Goal: Task Accomplishment & Management: Manage account settings

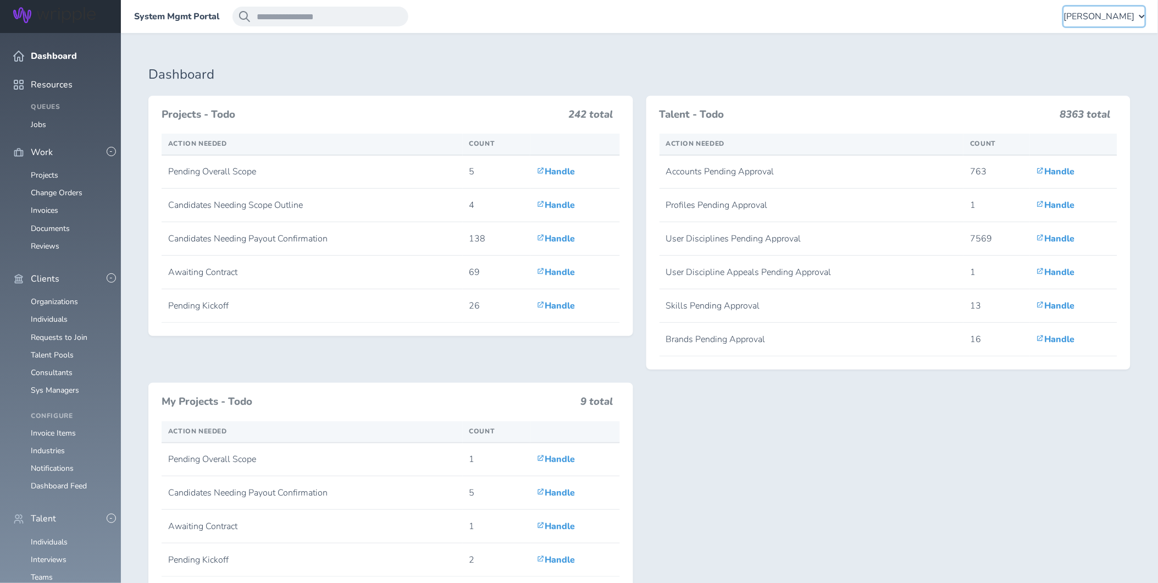
click at [1100, 14] on span "[PERSON_NAME]" at bounding box center [1099, 17] width 71 height 10
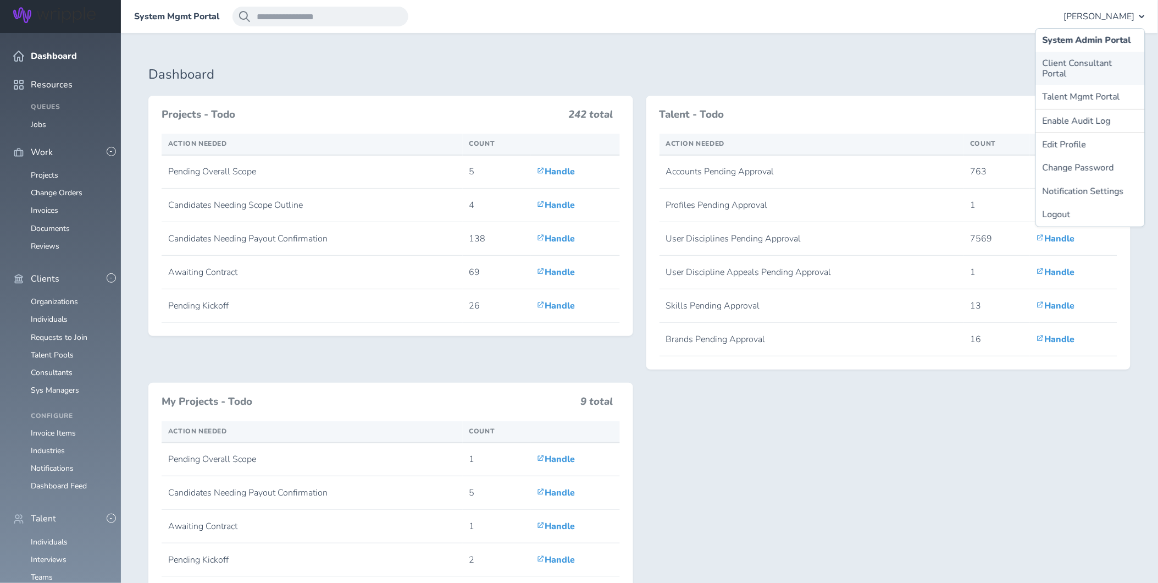
click at [1079, 65] on link "Client Consultant Portal" at bounding box center [1090, 69] width 109 height 34
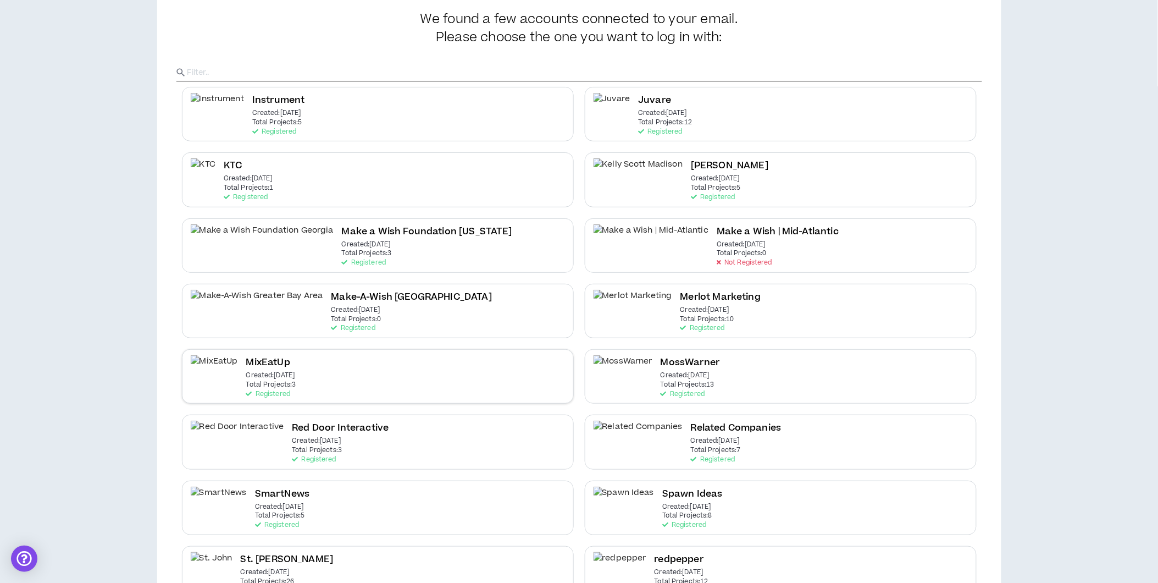
scroll to position [94, 0]
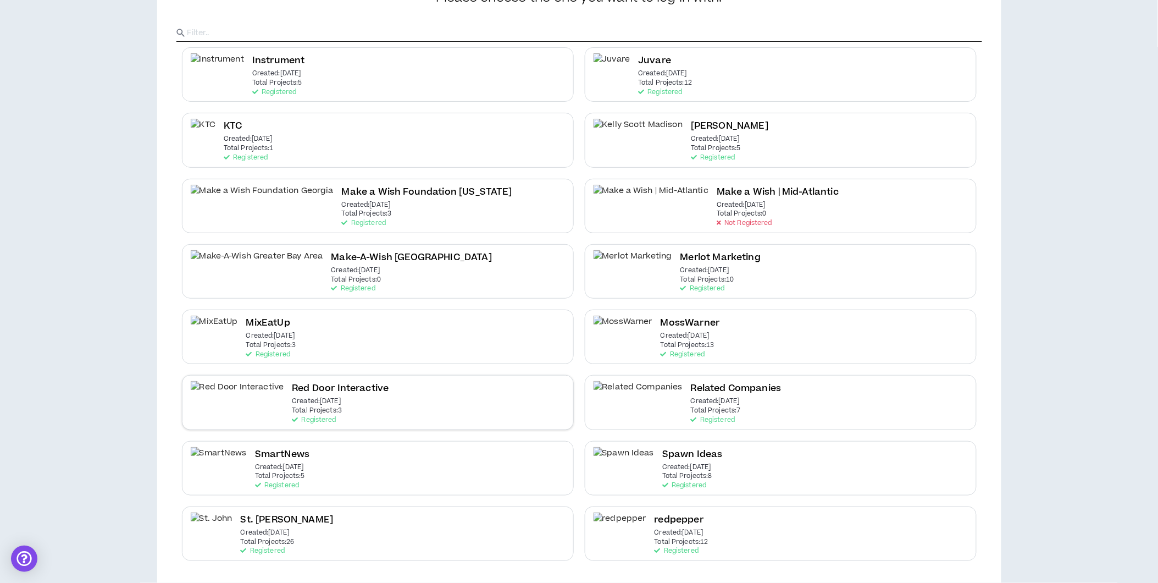
click at [328, 415] on div "Red Door Interactive Created: Jun 16 2025 Total Projects: 3 Registered" at bounding box center [378, 402] width 392 height 54
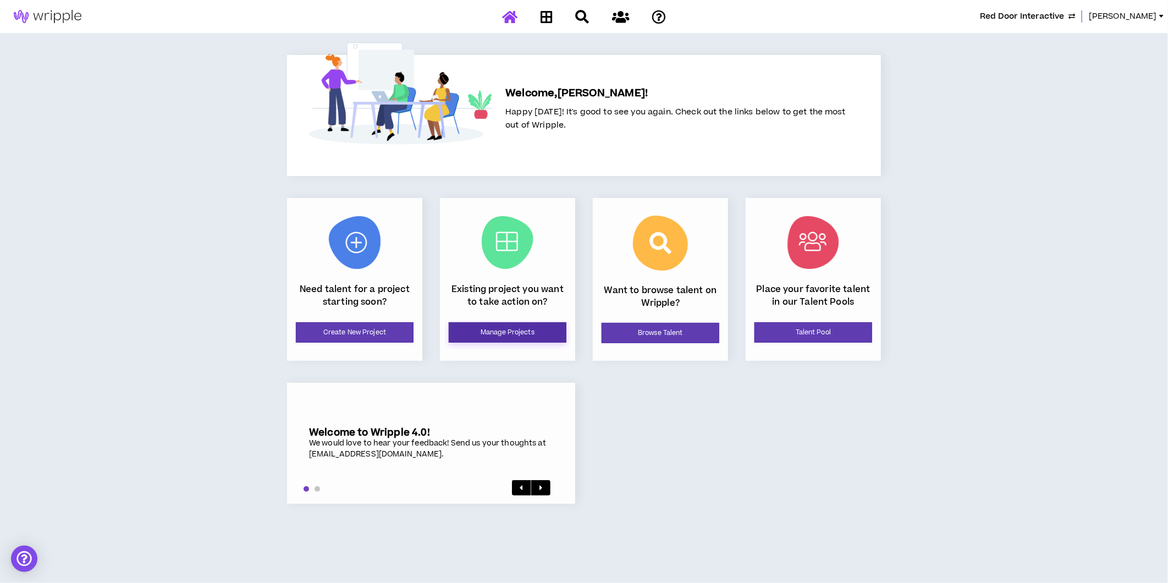
click at [470, 334] on link "Manage Projects" at bounding box center [508, 332] width 118 height 20
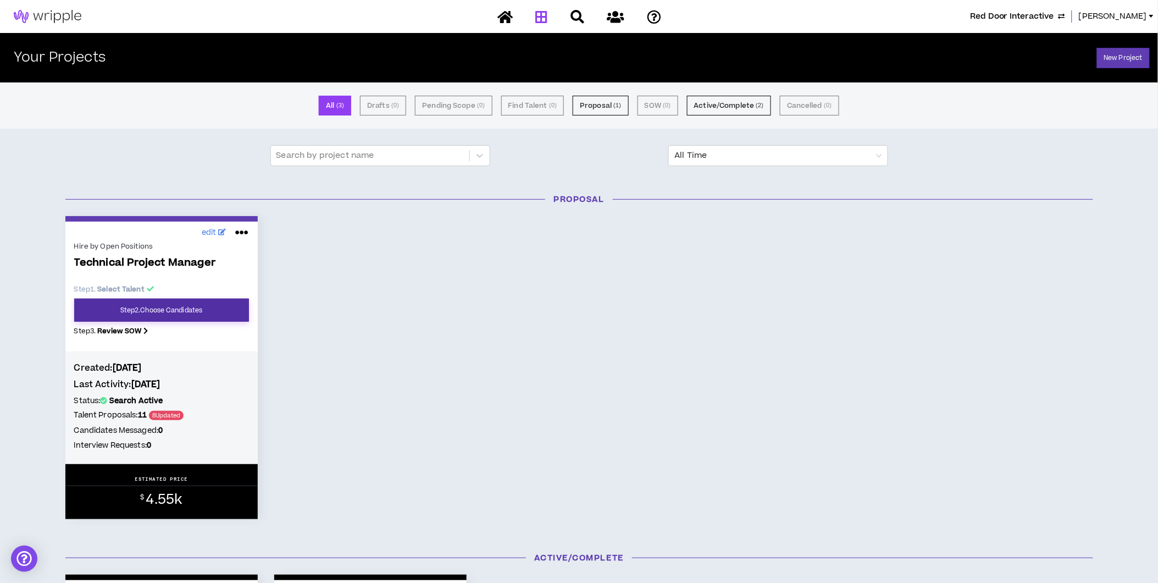
click at [197, 315] on link "Step 2 . Choose Candidates" at bounding box center [161, 310] width 175 height 23
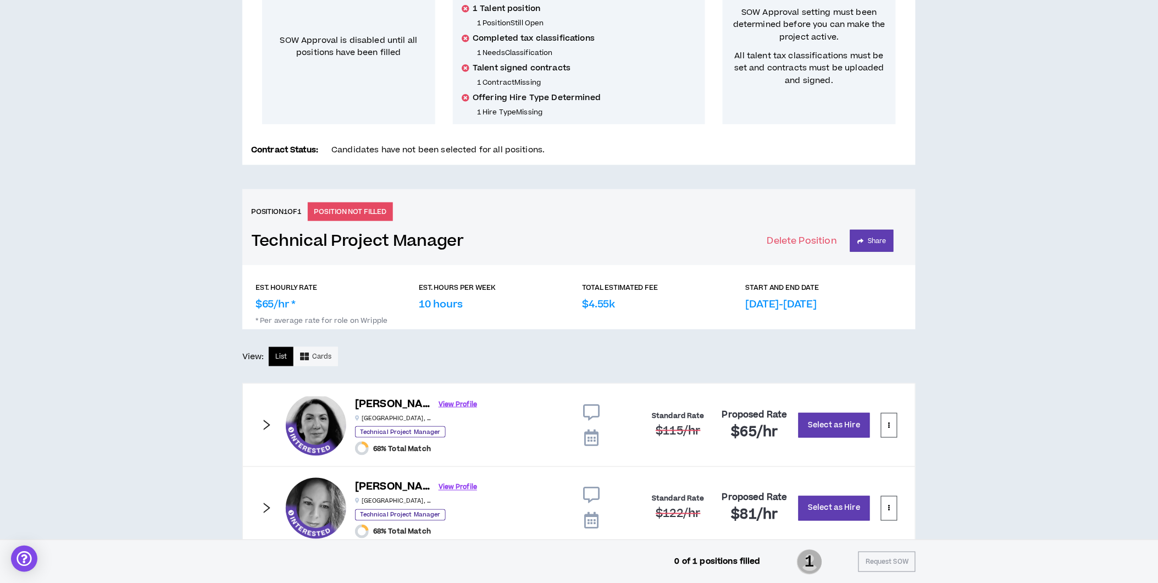
scroll to position [377, 0]
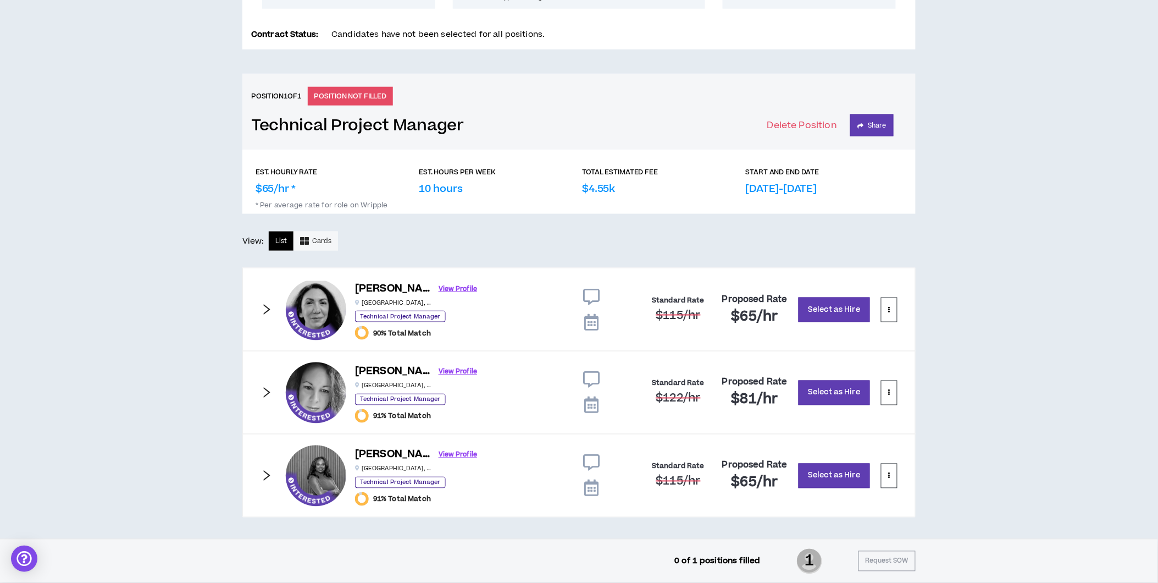
click at [590, 298] on icon at bounding box center [591, 297] width 16 height 16
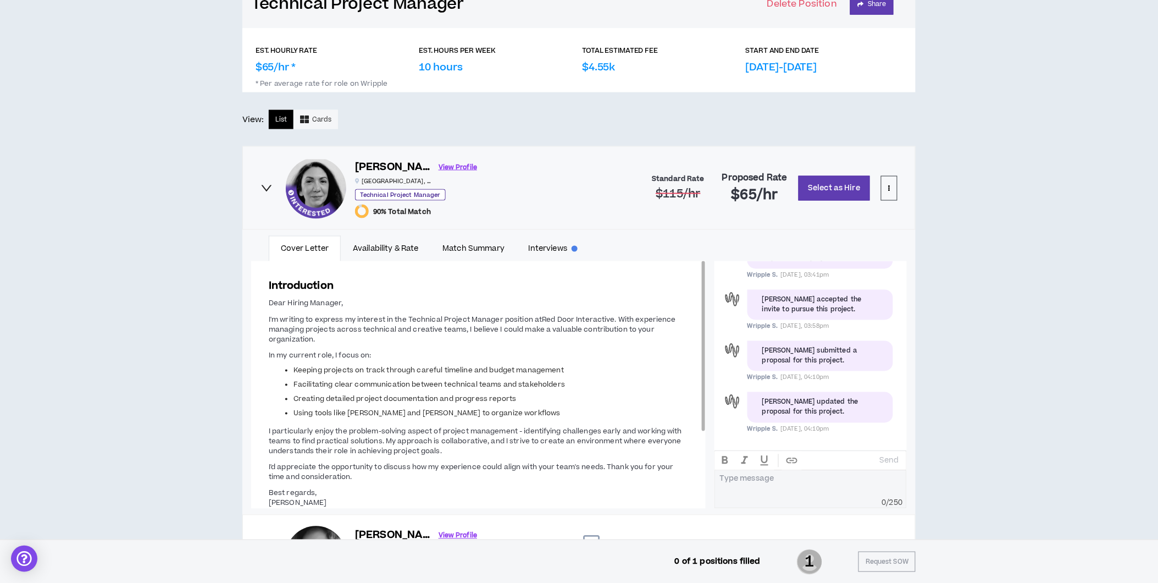
scroll to position [499, 0]
click at [549, 249] on link "Interviews" at bounding box center [553, 247] width 73 height 25
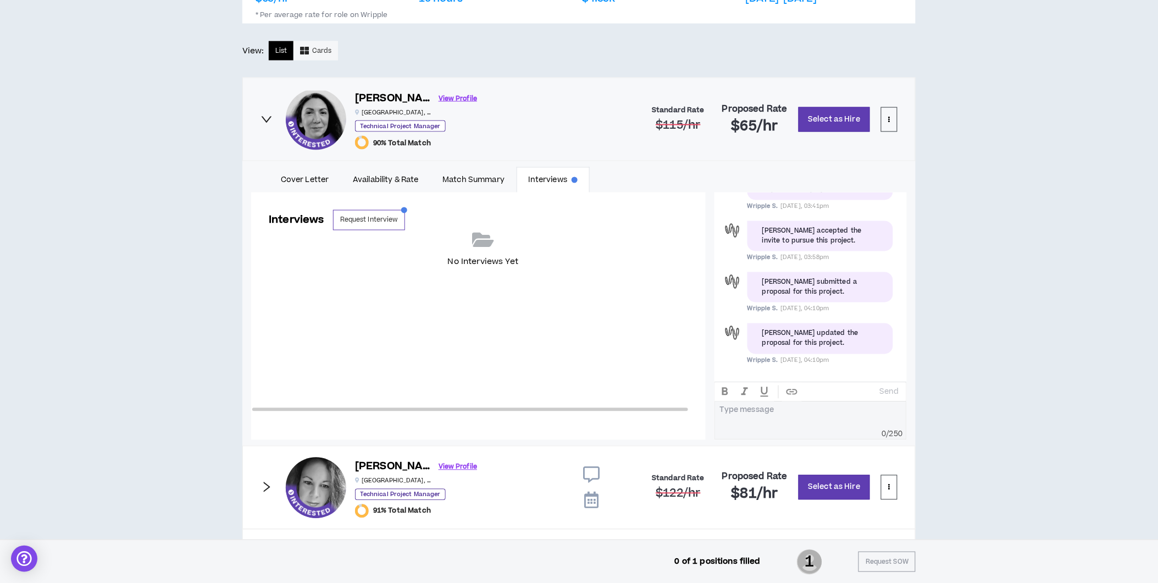
scroll to position [662, 0]
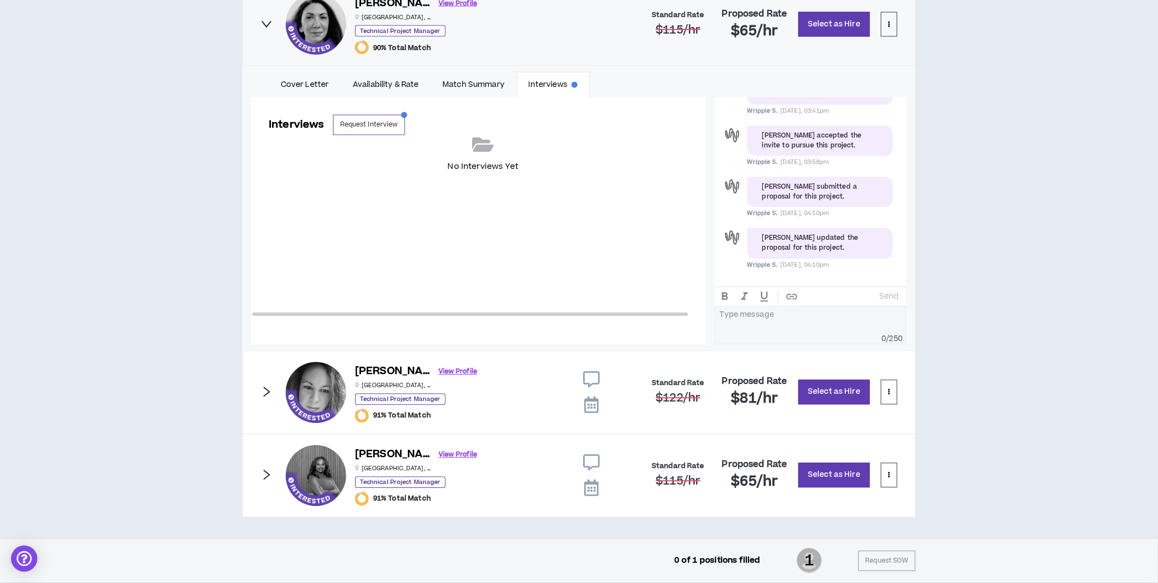
click at [589, 369] on div at bounding box center [592, 392] width 55 height 60
click at [591, 374] on icon at bounding box center [591, 380] width 16 height 16
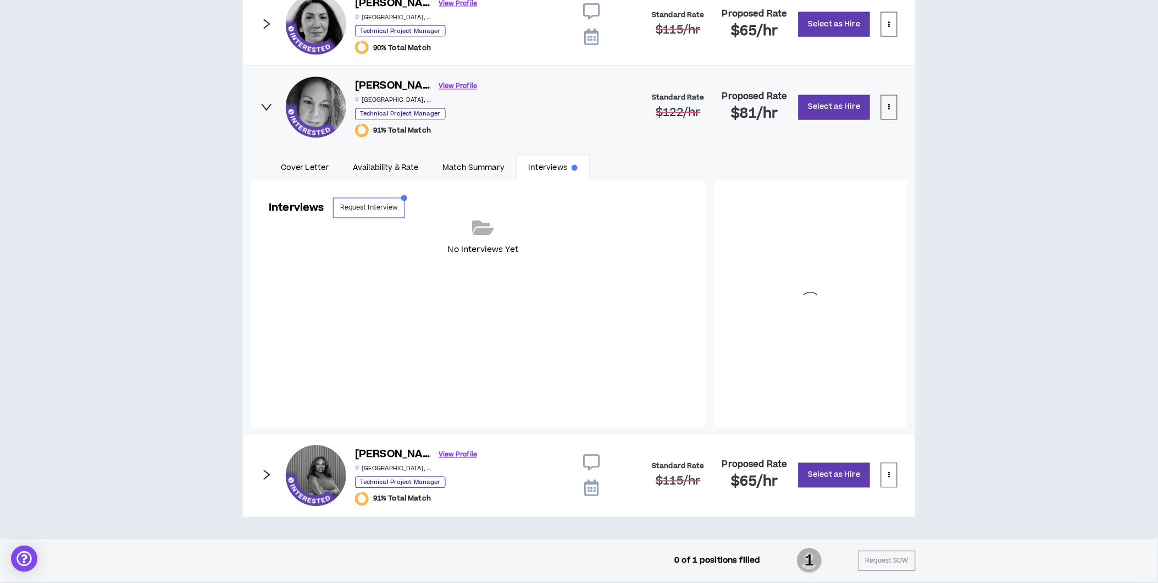
scroll to position [75, 0]
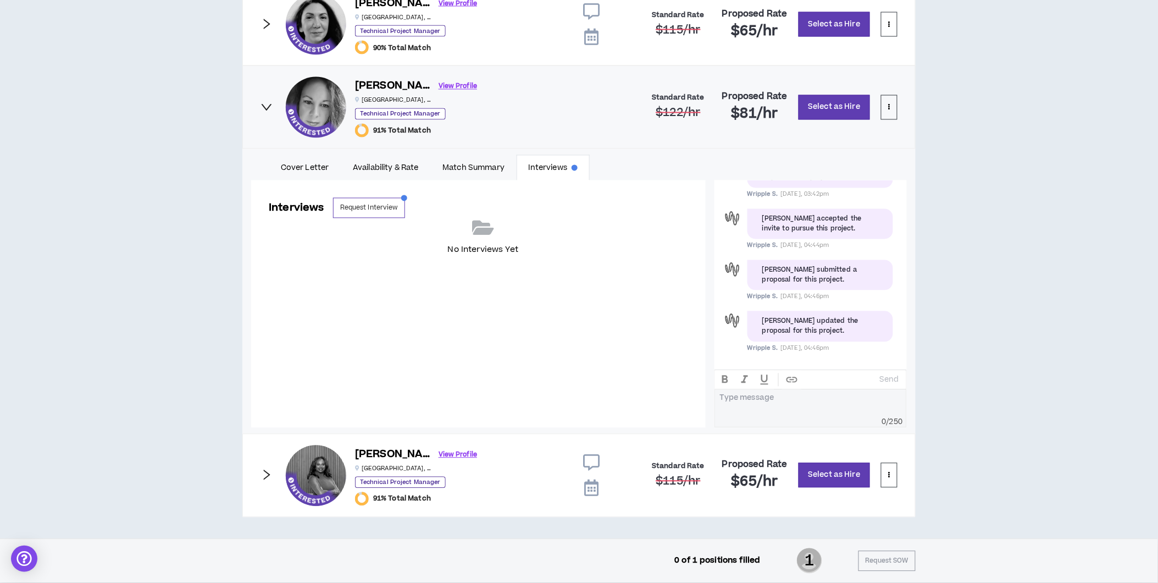
click at [590, 458] on icon at bounding box center [591, 463] width 16 height 16
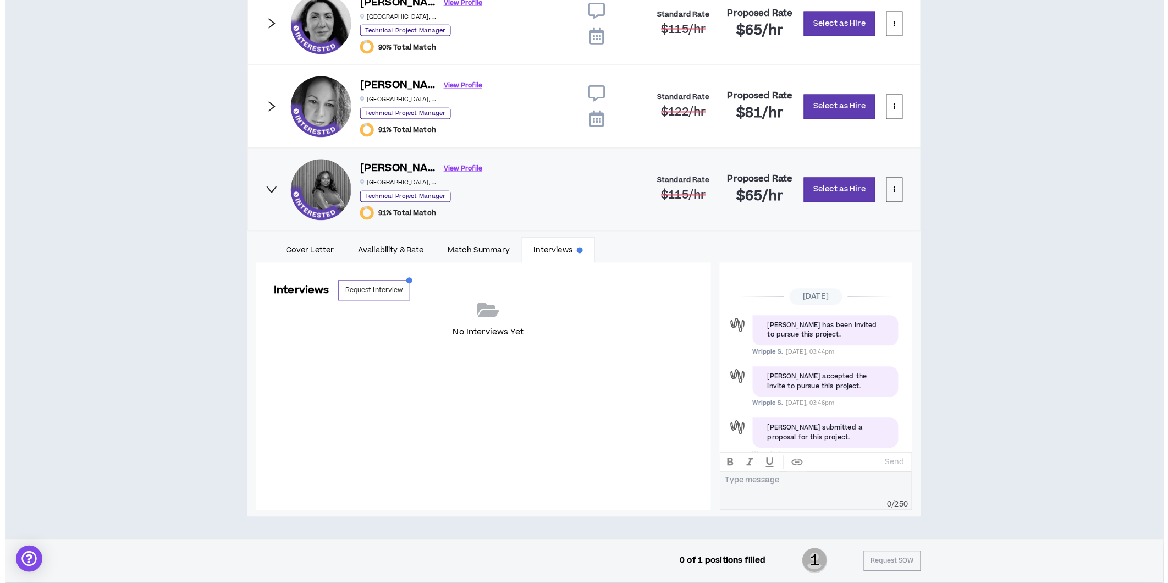
scroll to position [53, 0]
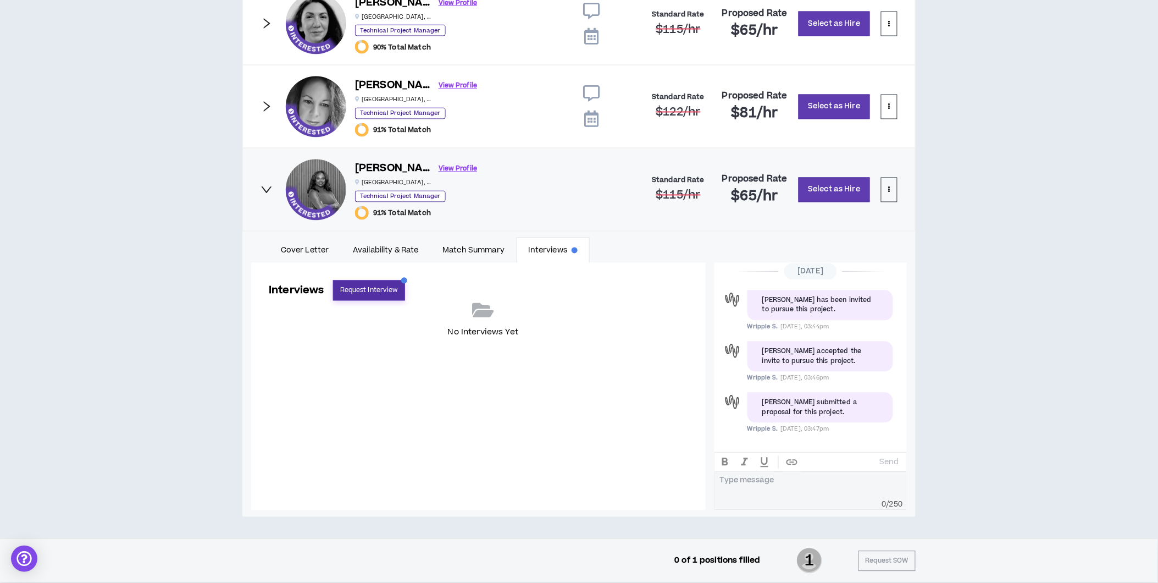
click at [376, 282] on button "Request Interview" at bounding box center [369, 290] width 72 height 20
select select "*******"
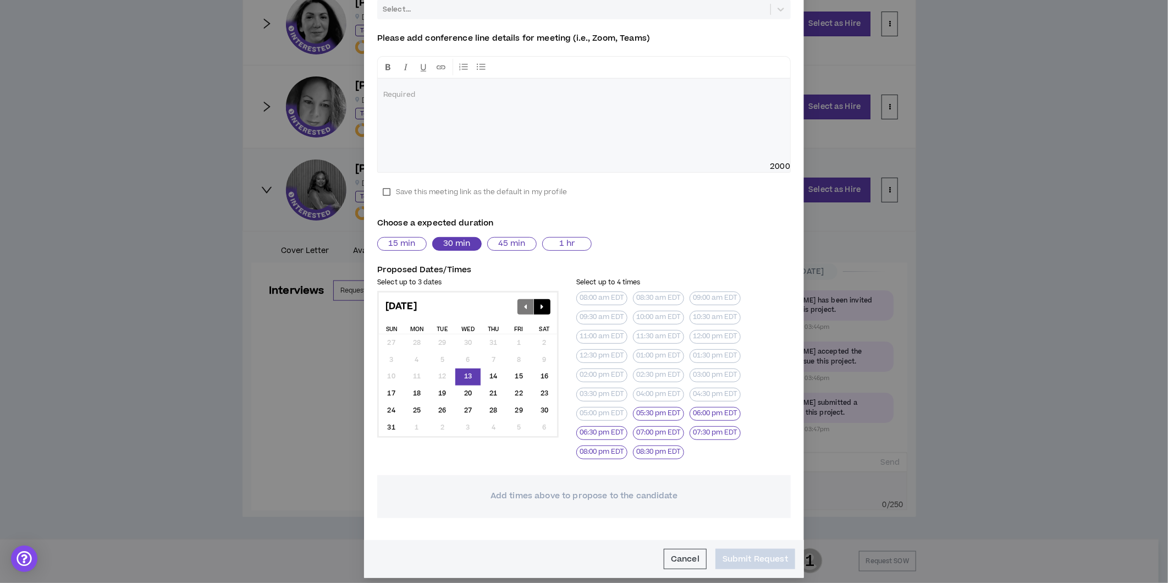
scroll to position [158, 0]
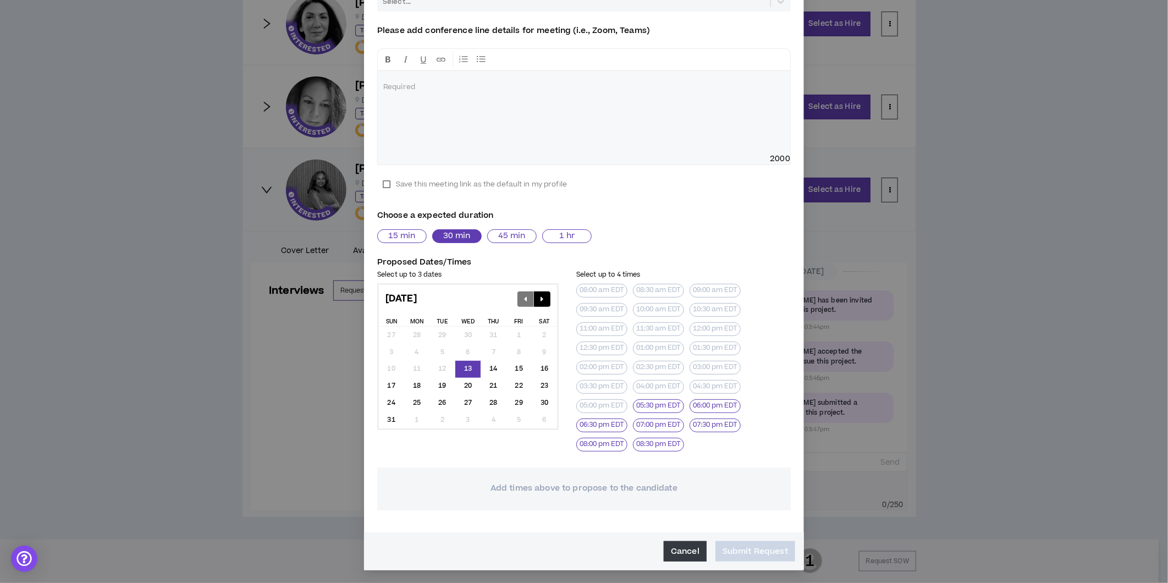
click at [671, 549] on button "Cancel" at bounding box center [685, 551] width 43 height 20
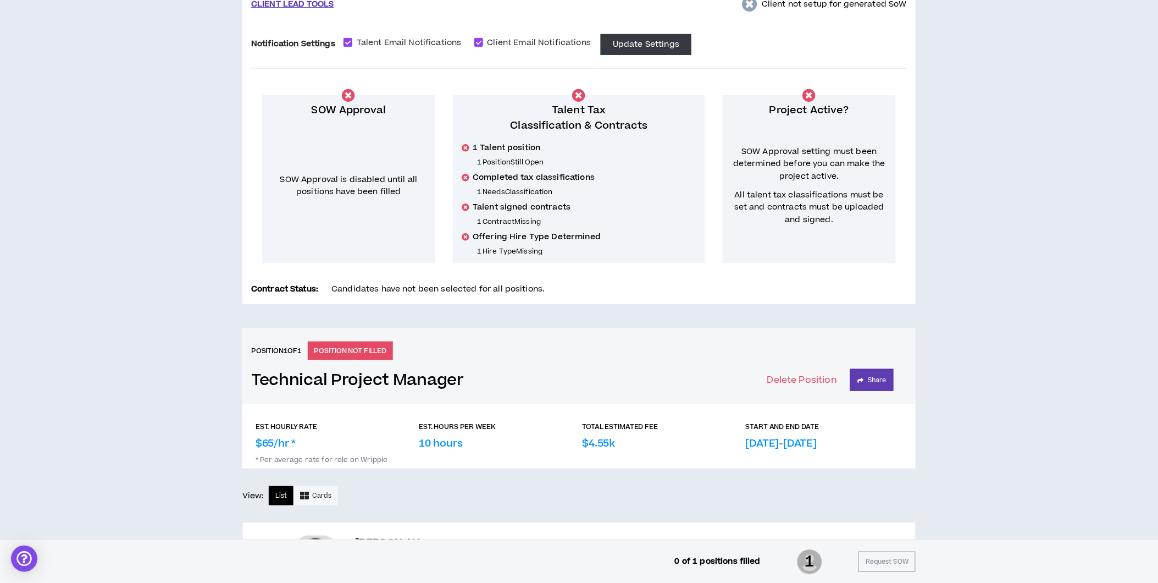
scroll to position [52, 0]
